Goal: Use online tool/utility: Use online tool/utility

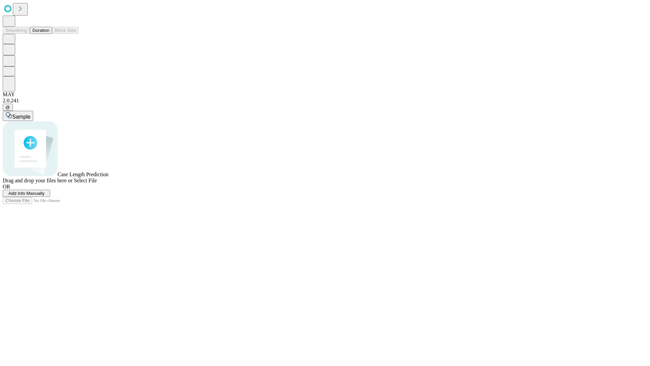
click at [49, 34] on button "Duration" at bounding box center [41, 30] width 22 height 7
click at [97, 183] on span "Select File" at bounding box center [85, 180] width 23 height 6
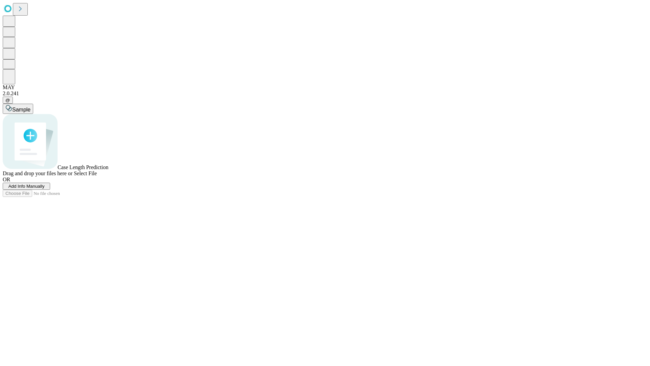
click at [97, 176] on span "Select File" at bounding box center [85, 173] width 23 height 6
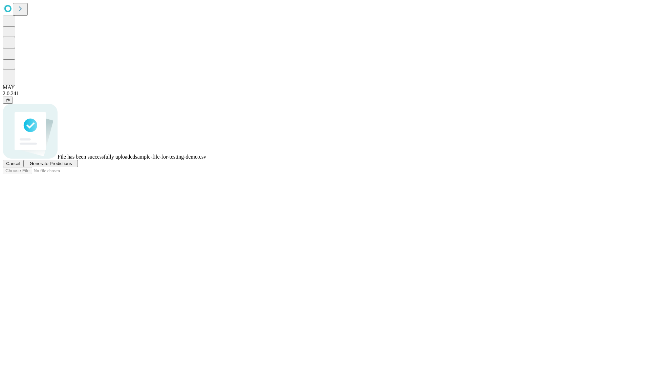
click at [72, 166] on span "Generate Predictions" at bounding box center [50, 163] width 42 height 5
